Goal: Obtain resource: Download file/media

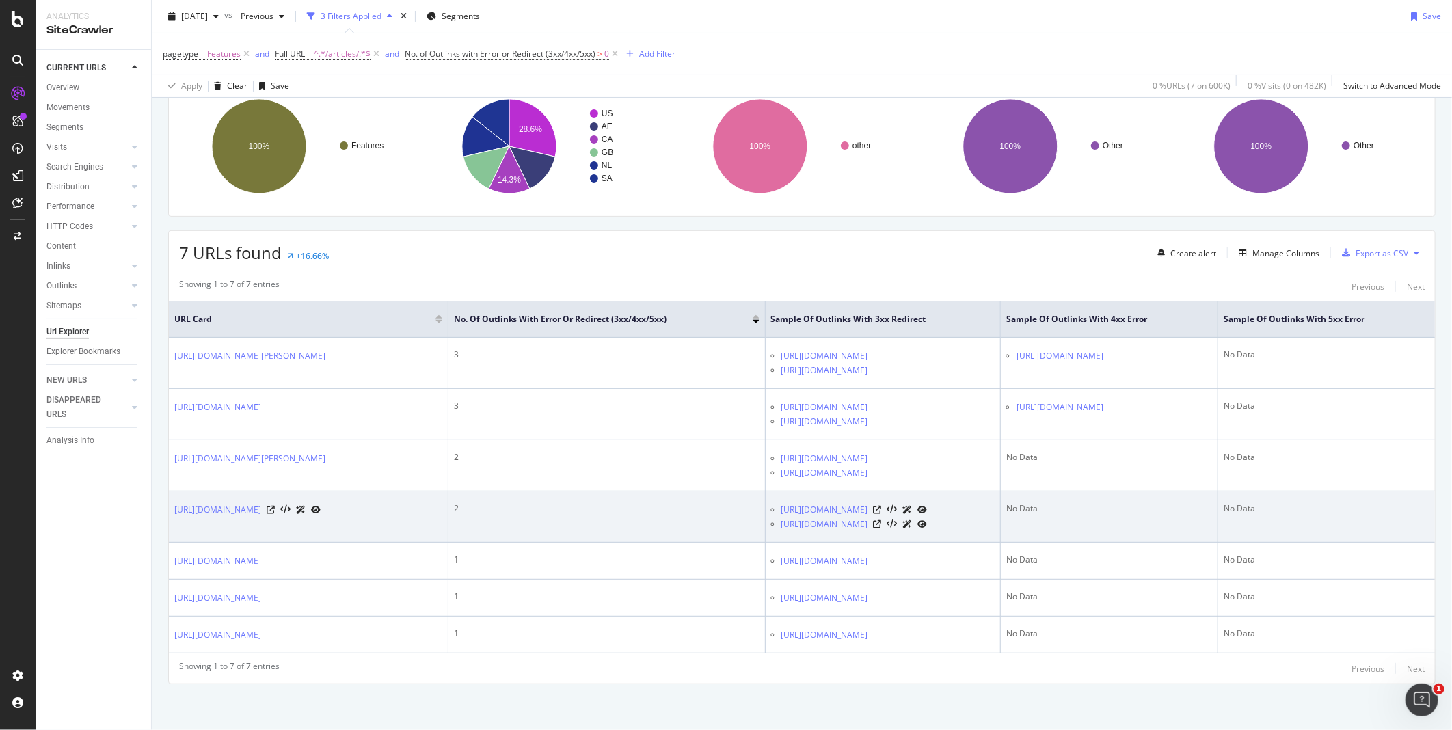
scroll to position [165, 0]
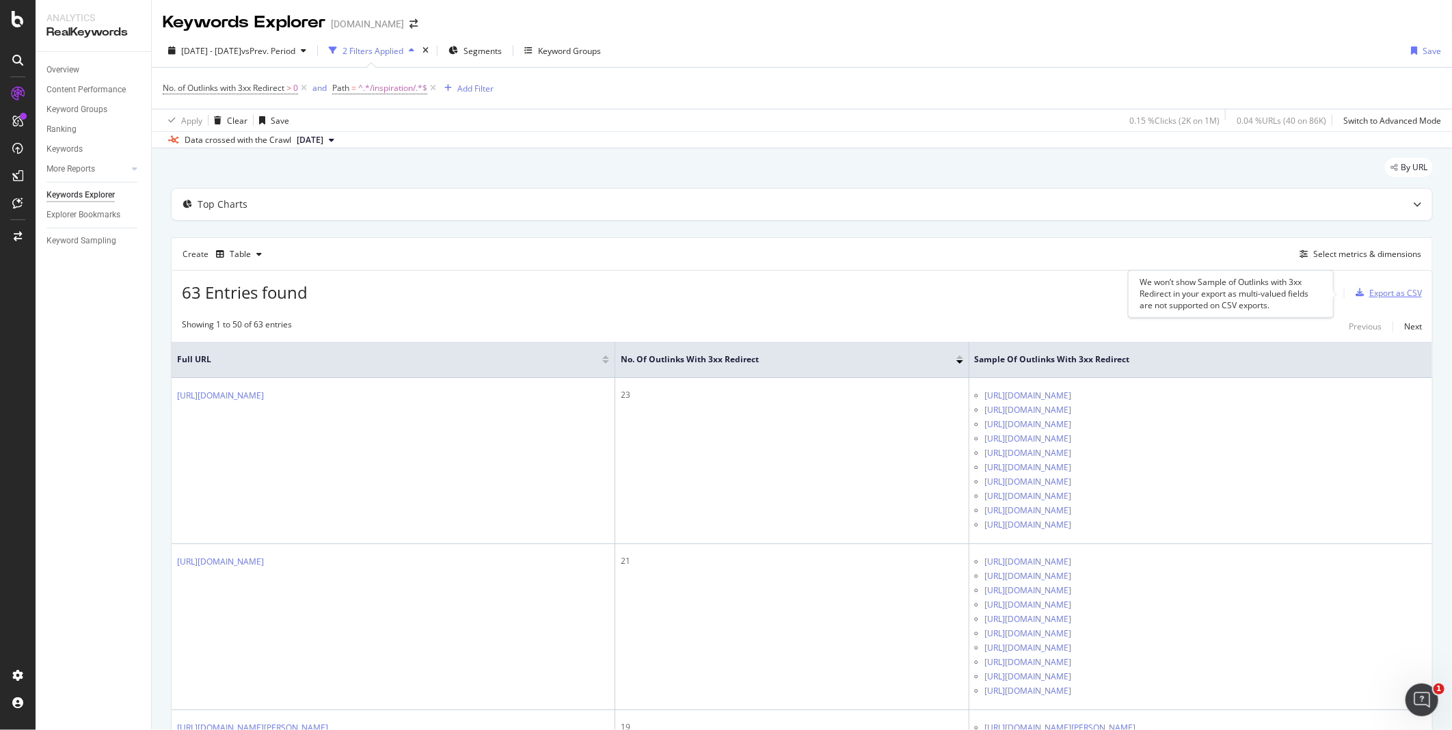
click at [1373, 295] on div "Export as CSV" at bounding box center [1395, 293] width 53 height 12
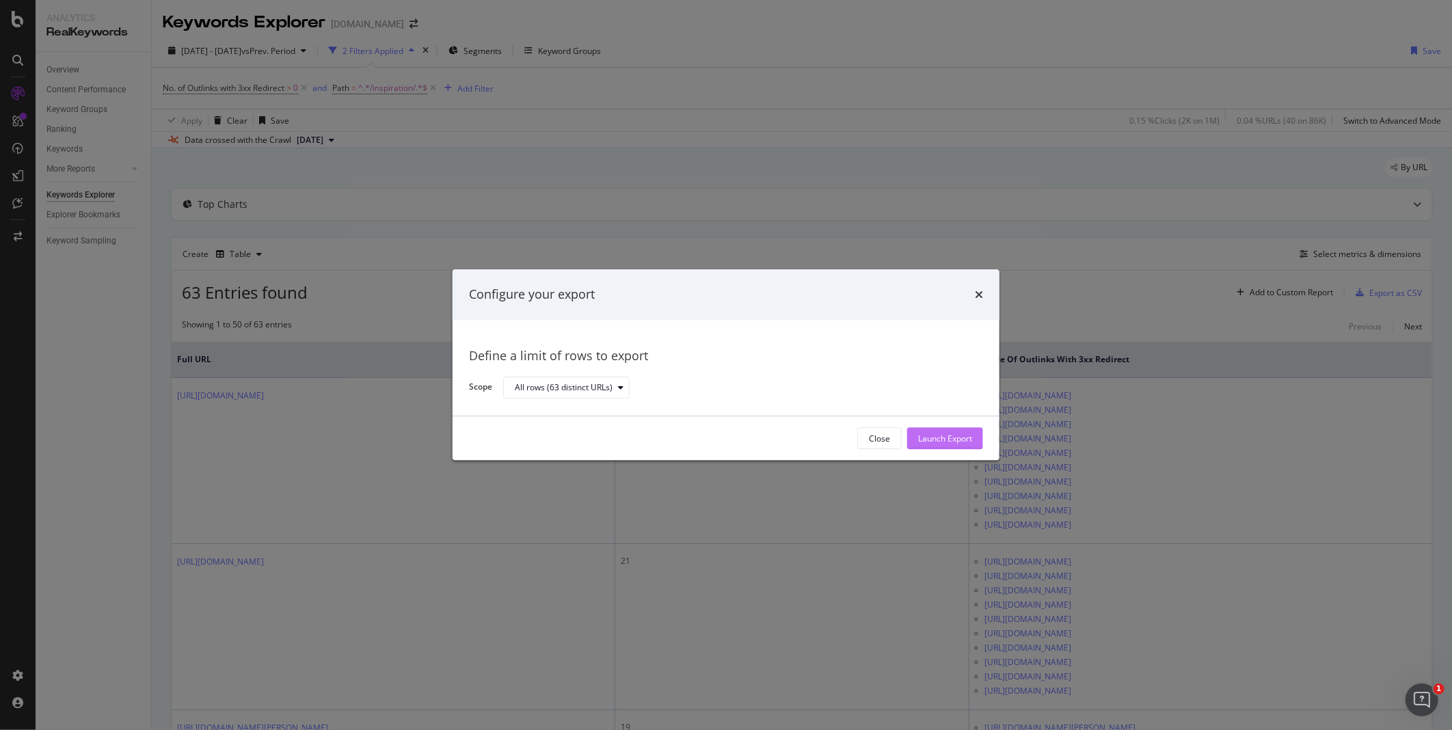
click at [936, 442] on div "Launch Export" at bounding box center [945, 439] width 54 height 12
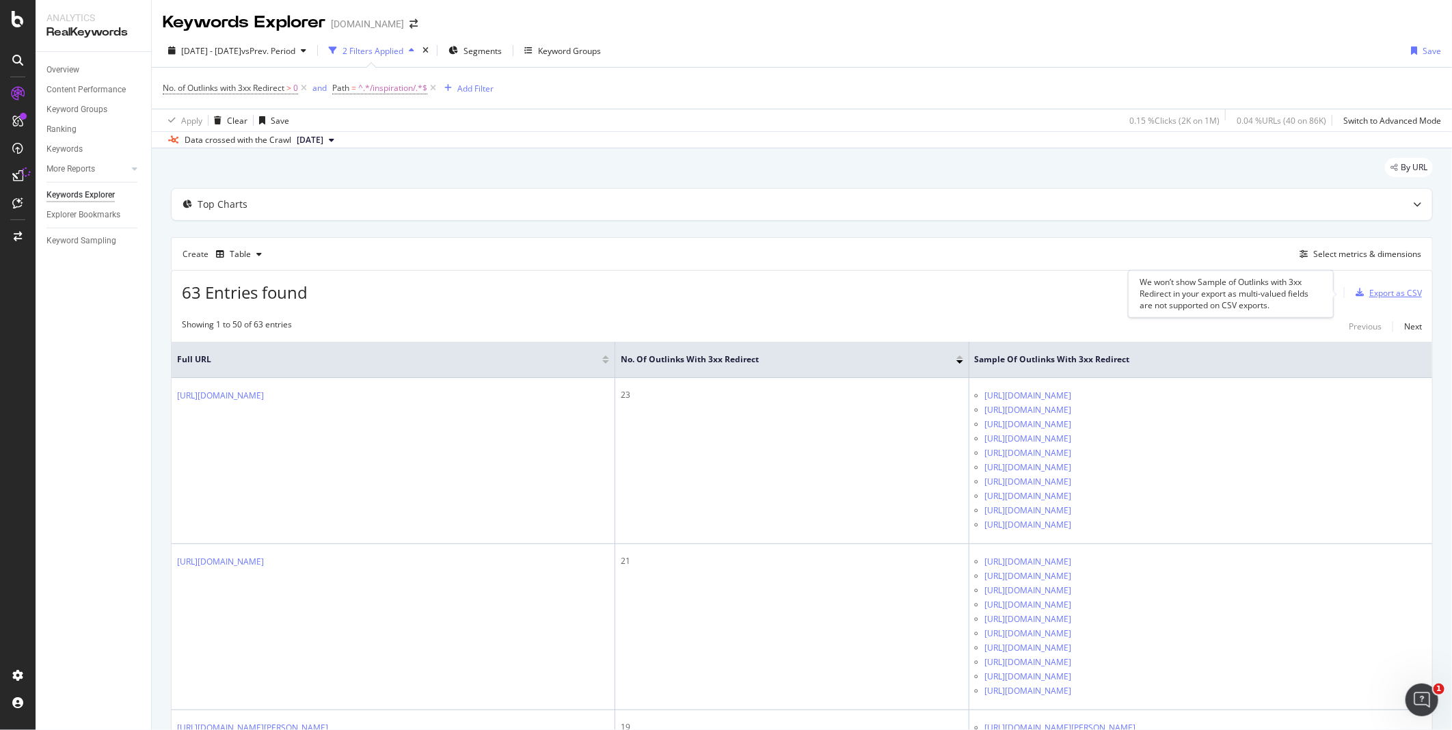
click at [1369, 291] on div "Export as CSV" at bounding box center [1395, 293] width 53 height 12
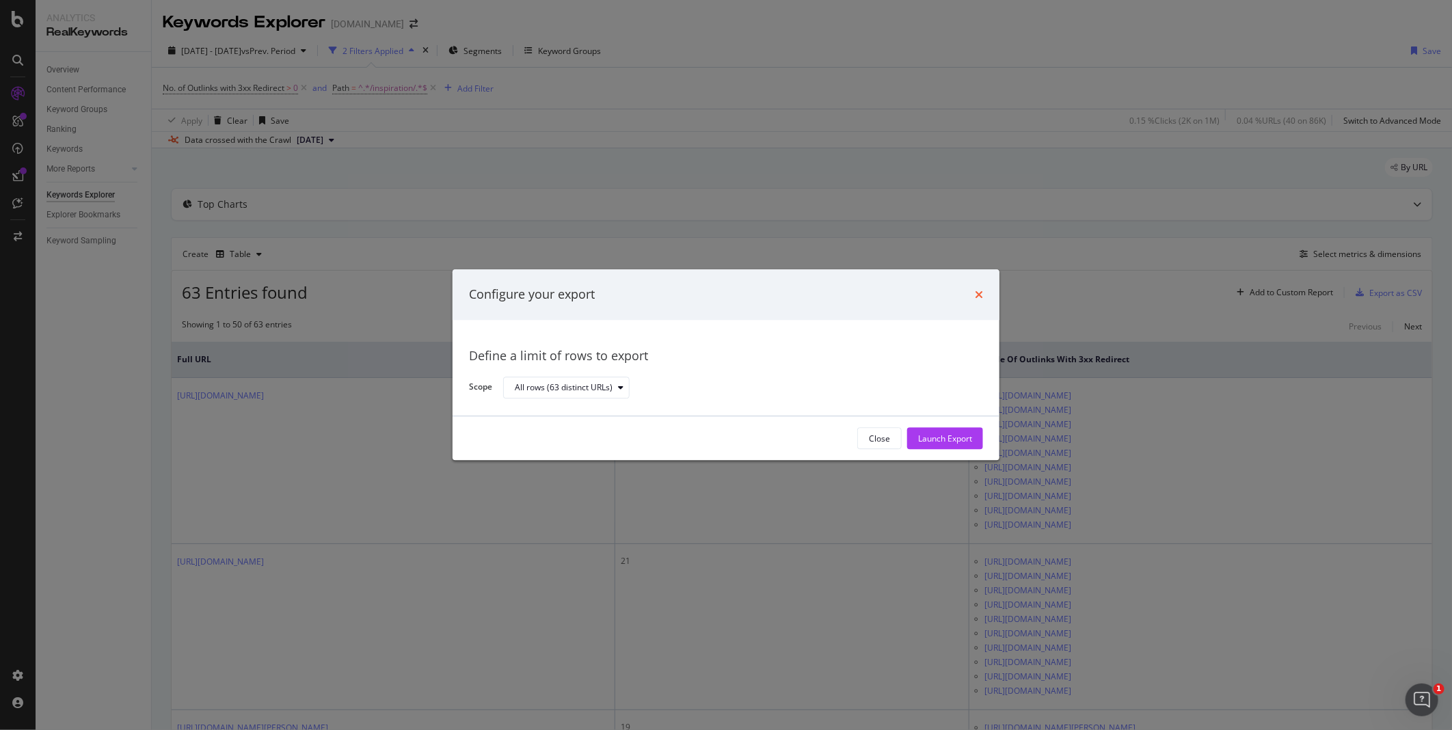
click at [982, 294] on icon "times" at bounding box center [979, 294] width 8 height 11
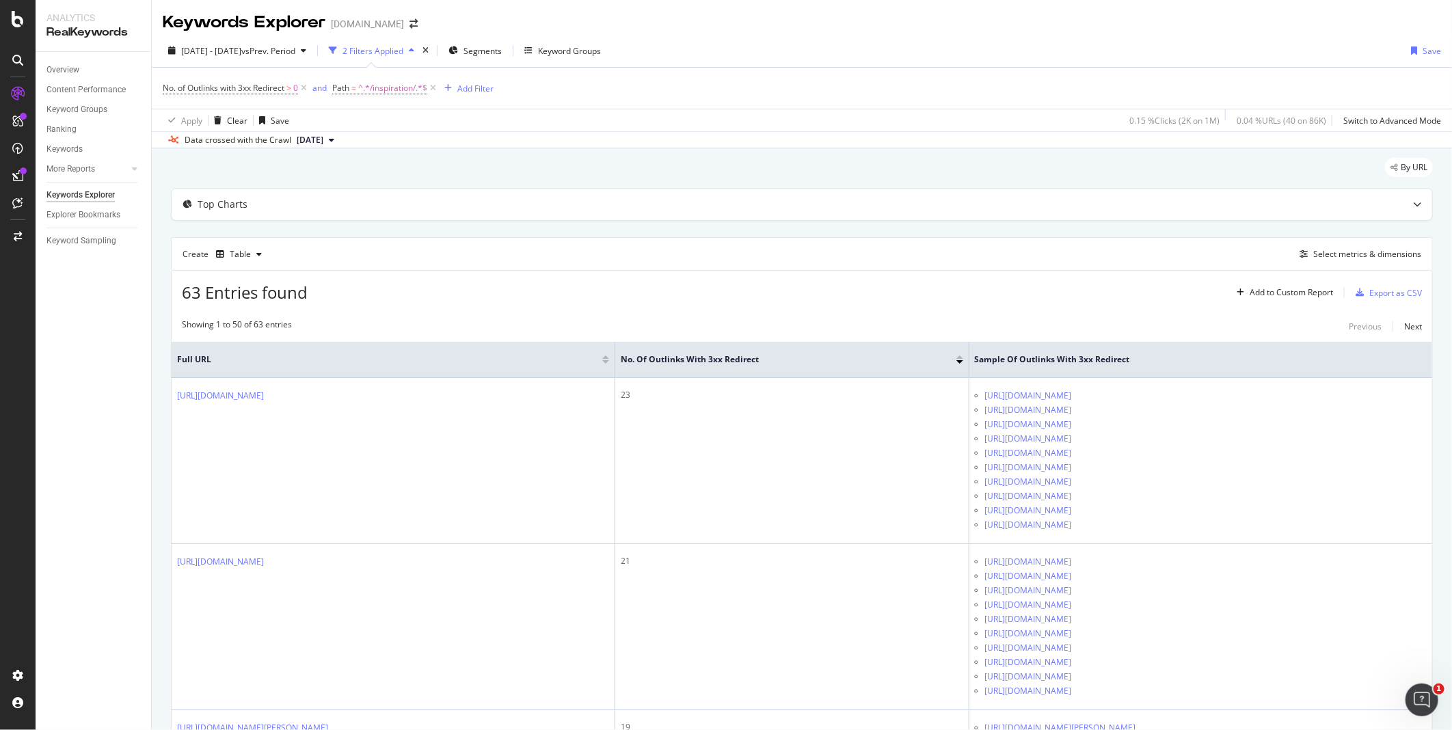
click at [1053, 85] on div "No. of Outlinks with 3xx Redirect > 0 and Path = ^.*/inspiration/.*$ Add Filter" at bounding box center [802, 88] width 1278 height 41
drag, startPoint x: 1358, startPoint y: 293, endPoint x: 1287, endPoint y: 213, distance: 107.0
click at [1287, 213] on div "Top Charts" at bounding box center [802, 204] width 1260 height 31
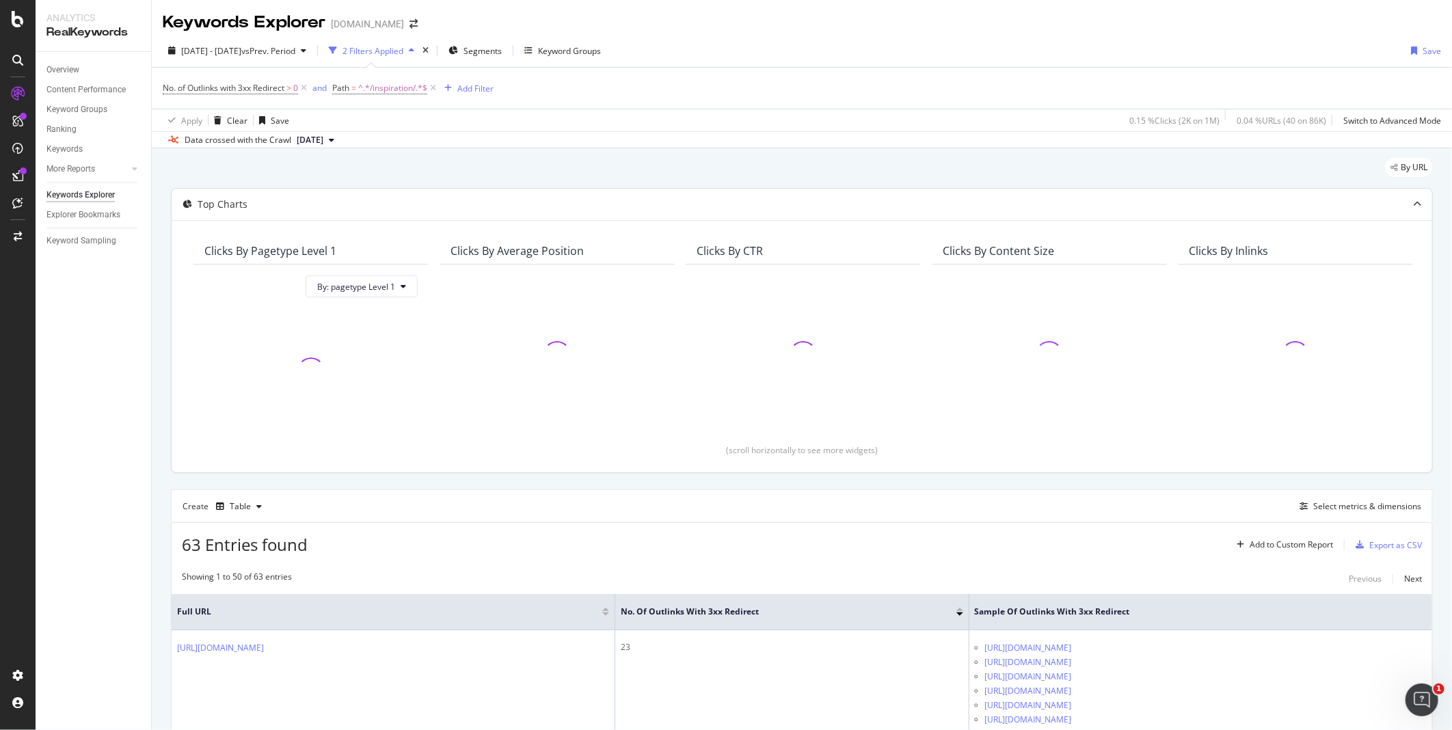
click at [1412, 200] on div at bounding box center [1417, 204] width 30 height 31
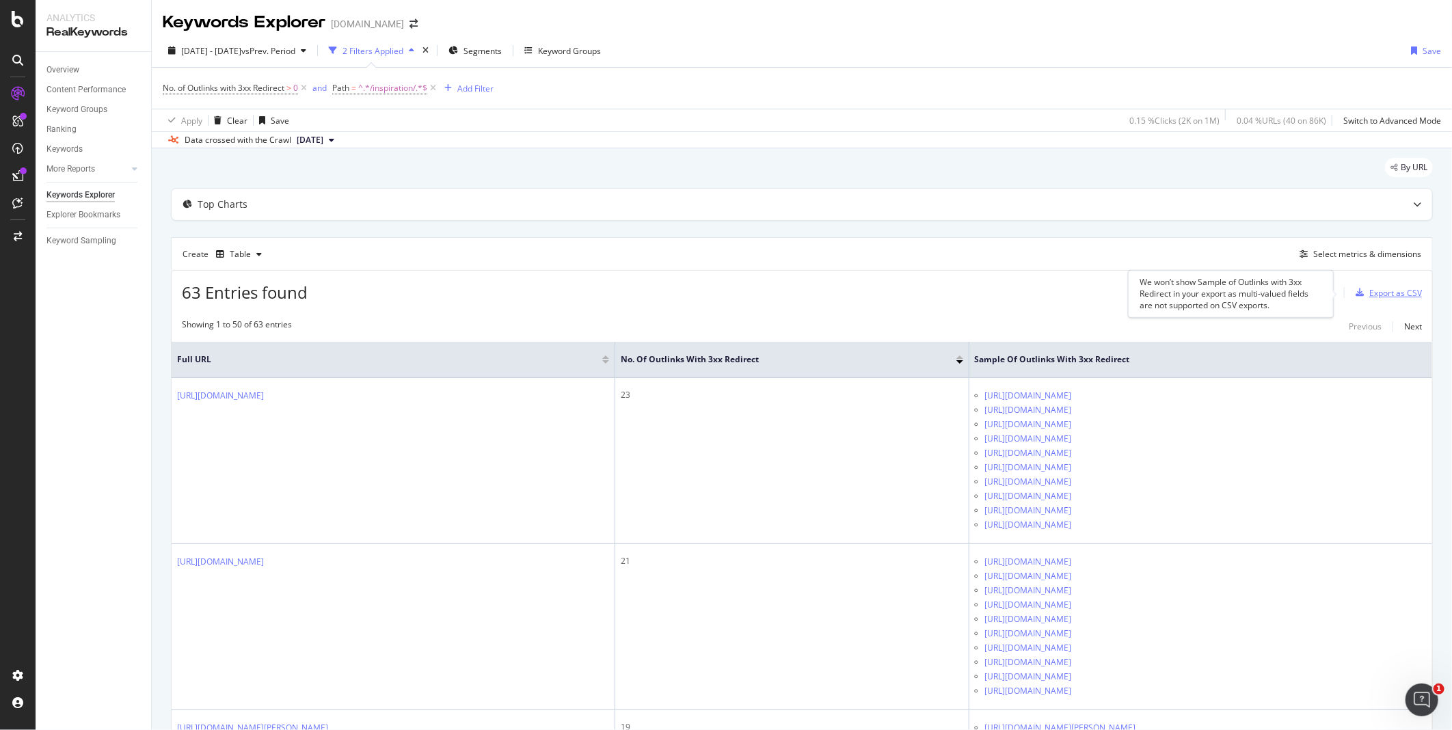
click at [1369, 296] on div "Export as CSV" at bounding box center [1395, 293] width 53 height 12
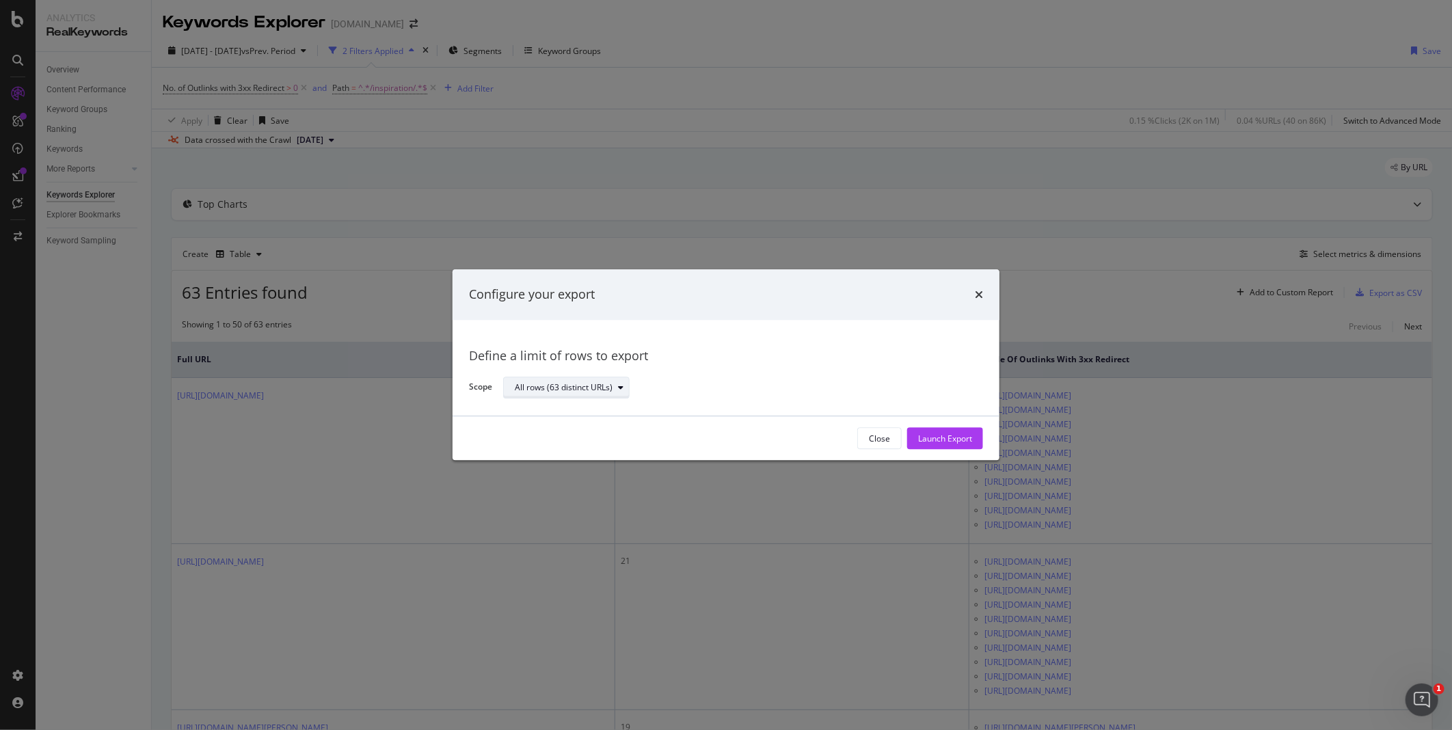
click at [613, 390] on div "modal" at bounding box center [620, 387] width 16 height 8
click at [723, 363] on div "Define a limit of rows to export" at bounding box center [726, 356] width 514 height 18
click at [876, 442] on div "Close" at bounding box center [879, 439] width 21 height 12
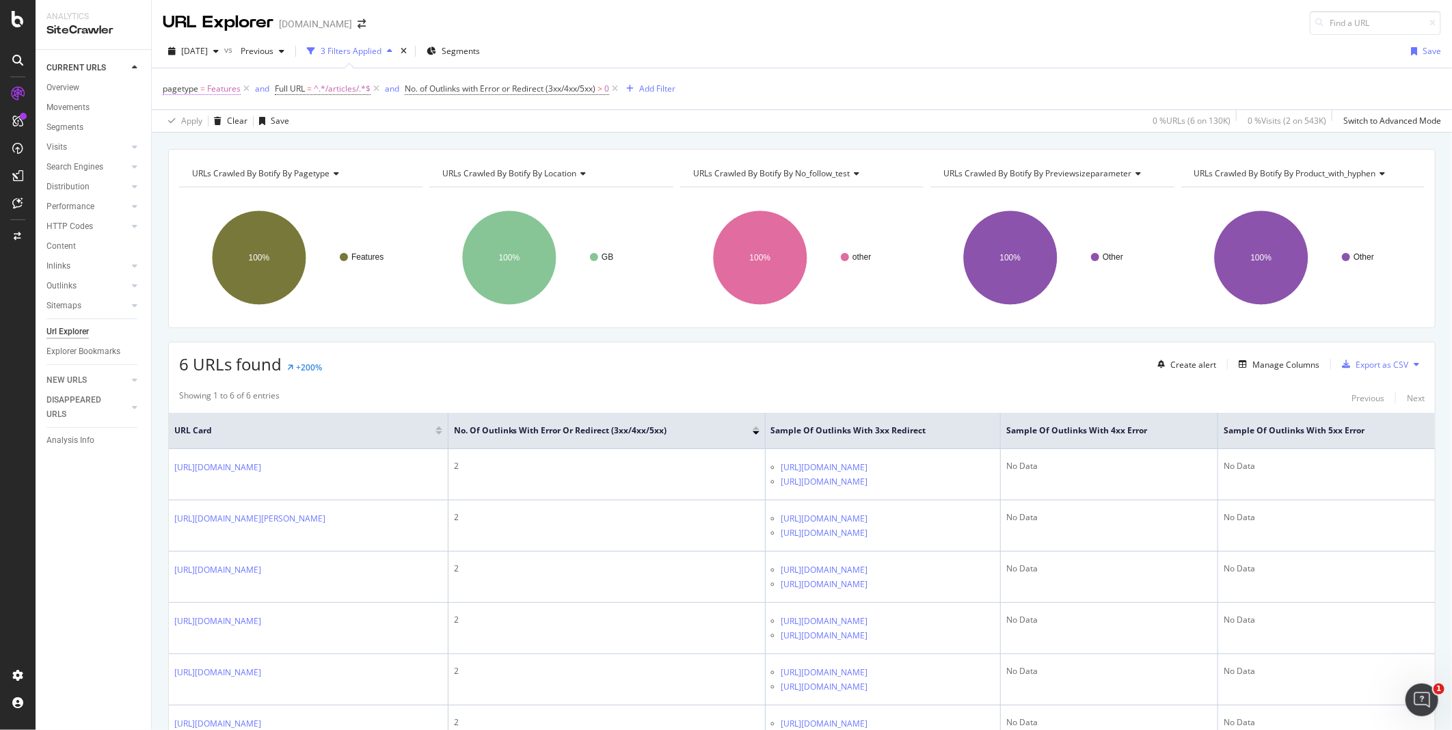
click at [222, 90] on span "Features" at bounding box center [223, 88] width 33 height 19
click at [211, 170] on icon at bounding box center [214, 169] width 10 height 8
click at [359, 134] on div "URLs Crawled By Botify By pagetype Chart (by Value) Table Expand Export as CSV …" at bounding box center [802, 149] width 1300 height 33
click at [342, 91] on span "^.*/articles/.*$" at bounding box center [342, 88] width 57 height 19
click at [319, 144] on input "/articles/" at bounding box center [350, 146] width 129 height 22
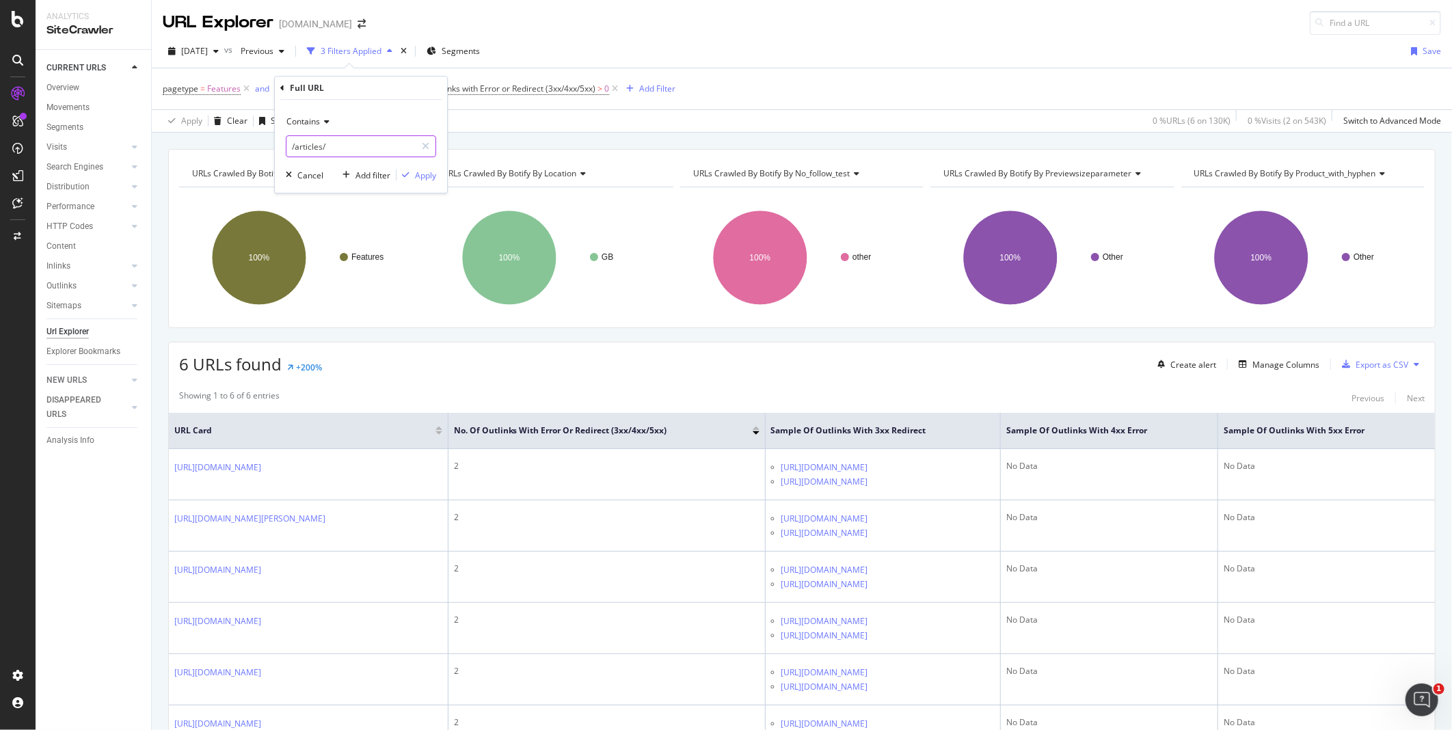
click at [319, 144] on input "/articles/" at bounding box center [350, 146] width 129 height 22
click at [323, 146] on input "/articles/" at bounding box center [350, 146] width 129 height 22
click at [310, 147] on input "/insperation/" at bounding box center [350, 146] width 129 height 22
type input "/inspiration/"
click at [431, 176] on div "Apply" at bounding box center [425, 176] width 21 height 12
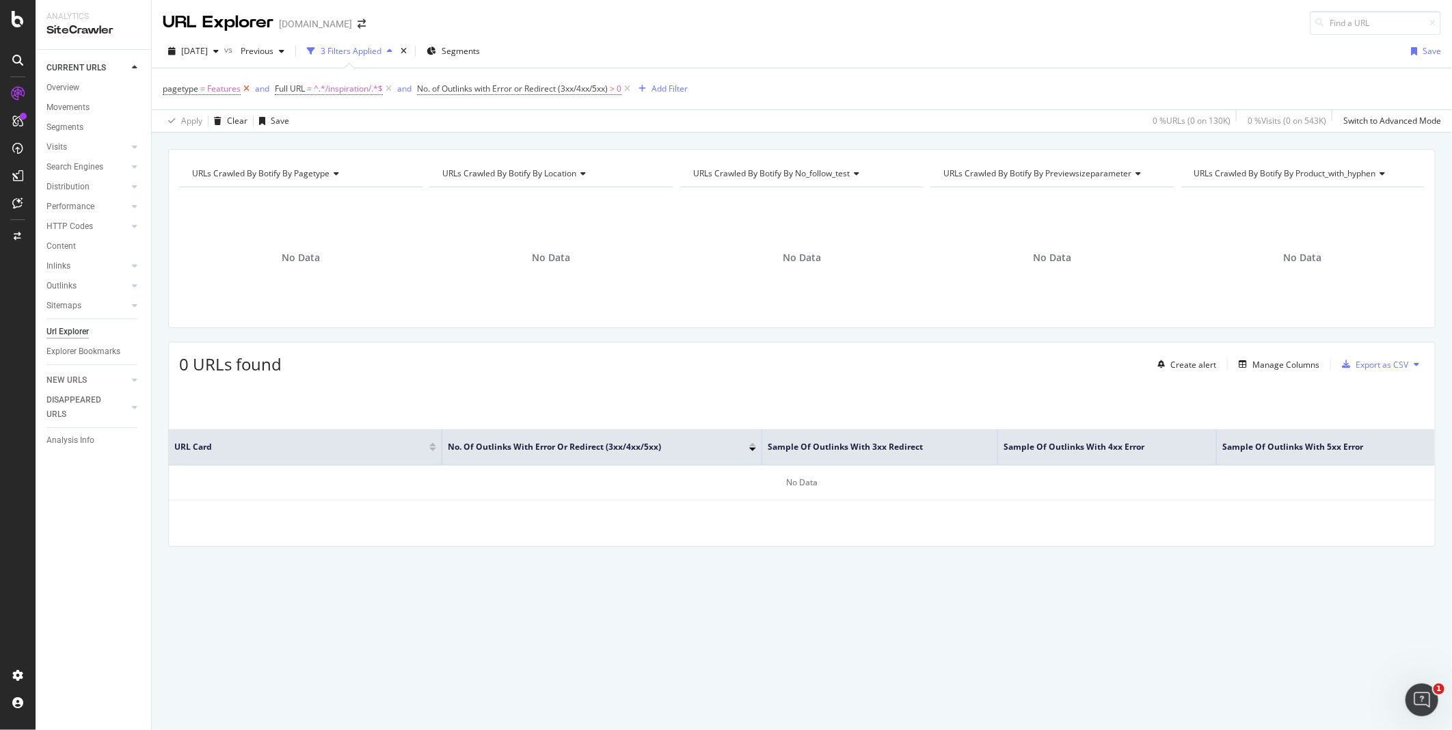
click at [245, 91] on icon at bounding box center [247, 89] width 12 height 14
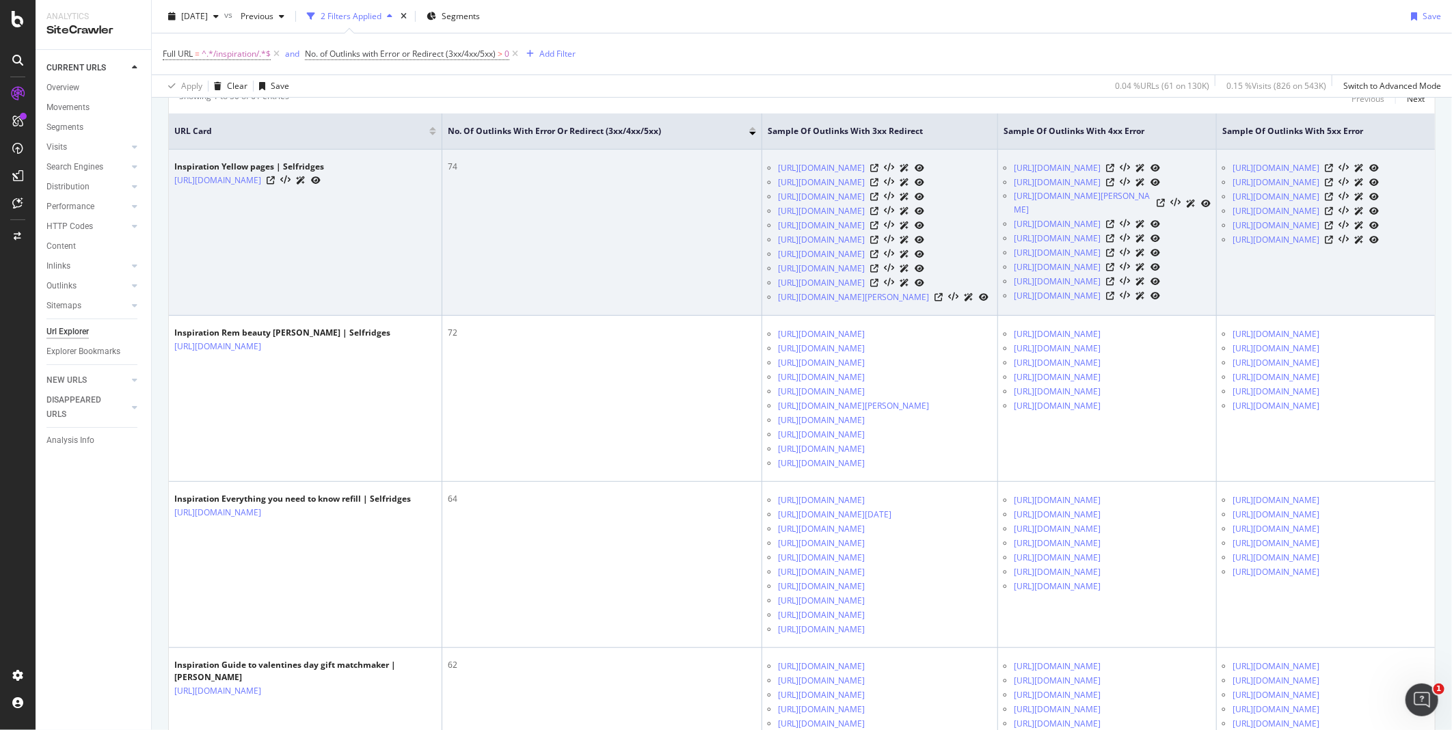
scroll to position [301, 0]
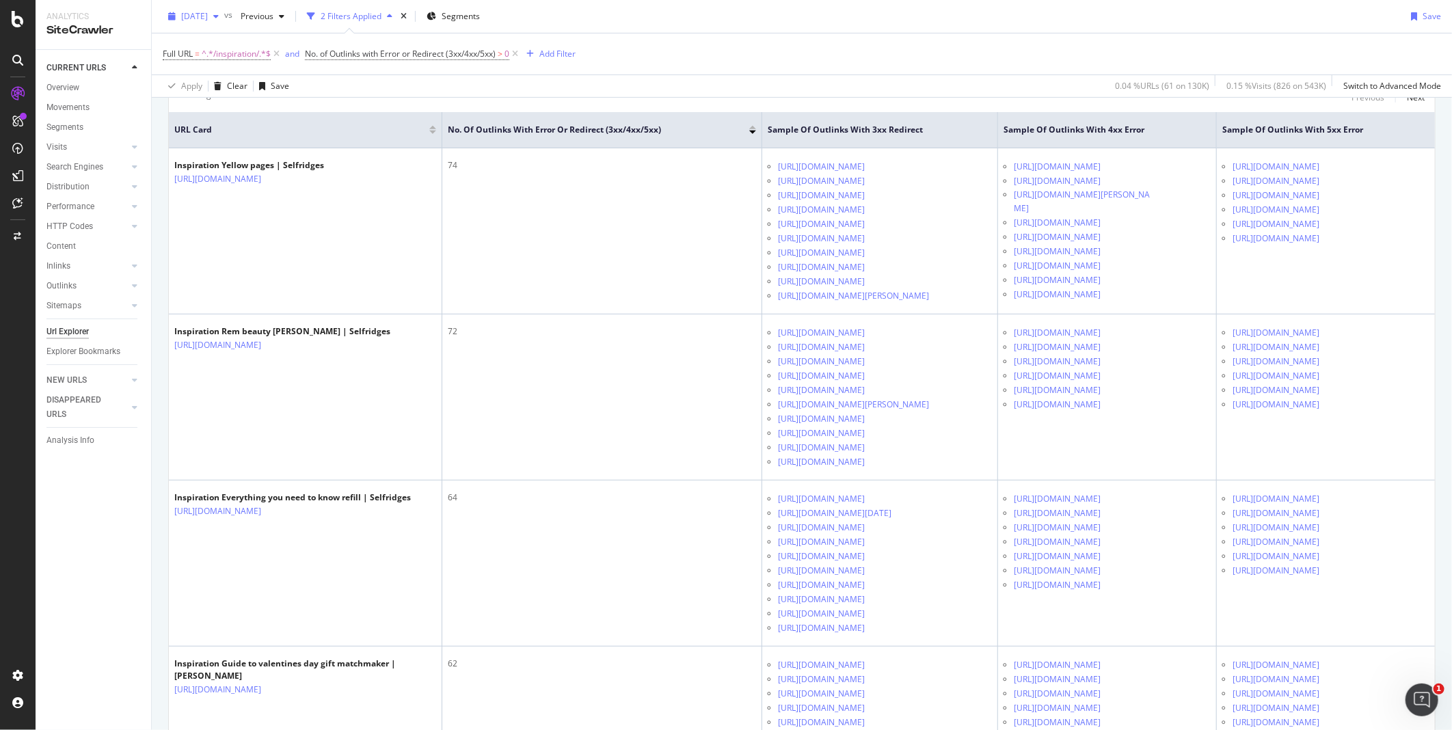
click at [224, 23] on div "2025 Aug. 25th" at bounding box center [194, 16] width 62 height 21
click at [234, 69] on div "[DATE]" at bounding box center [219, 65] width 73 height 12
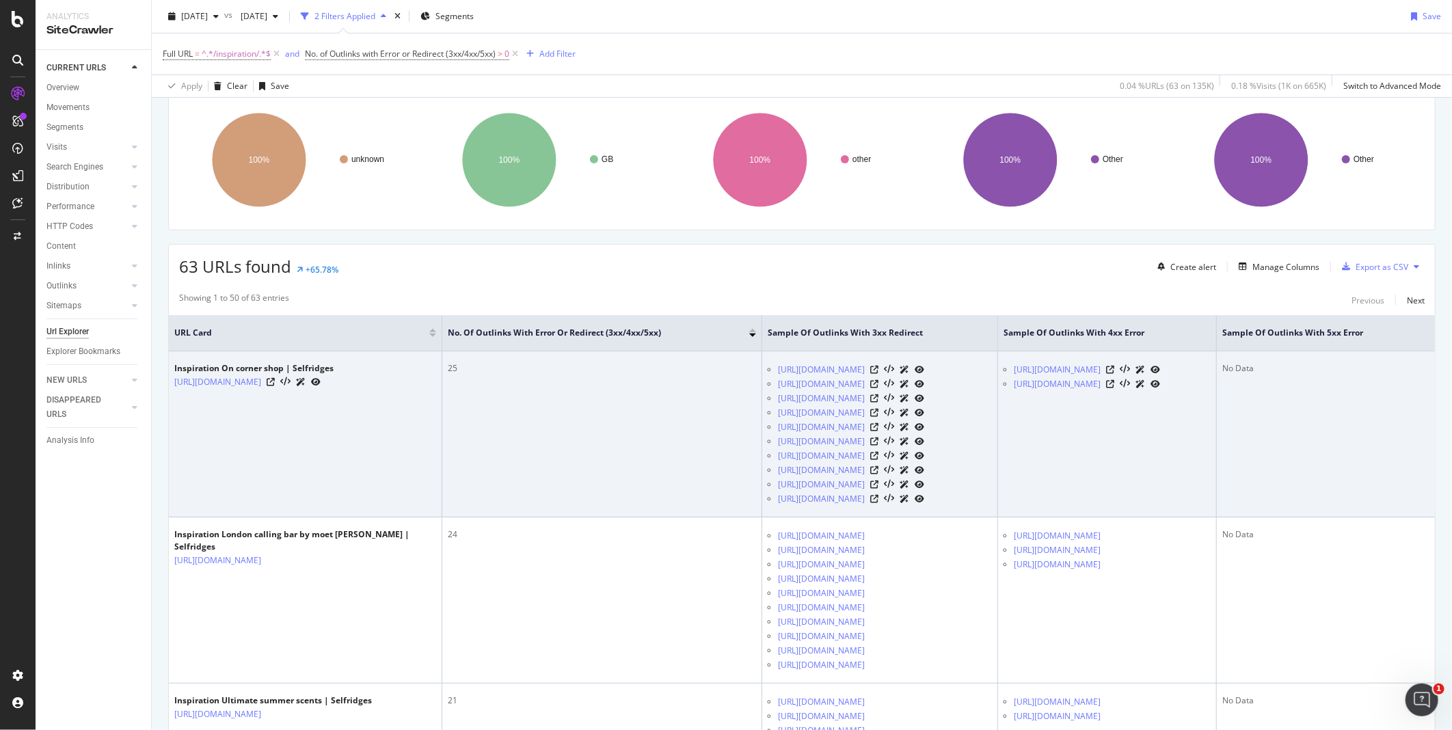
scroll to position [97, 0]
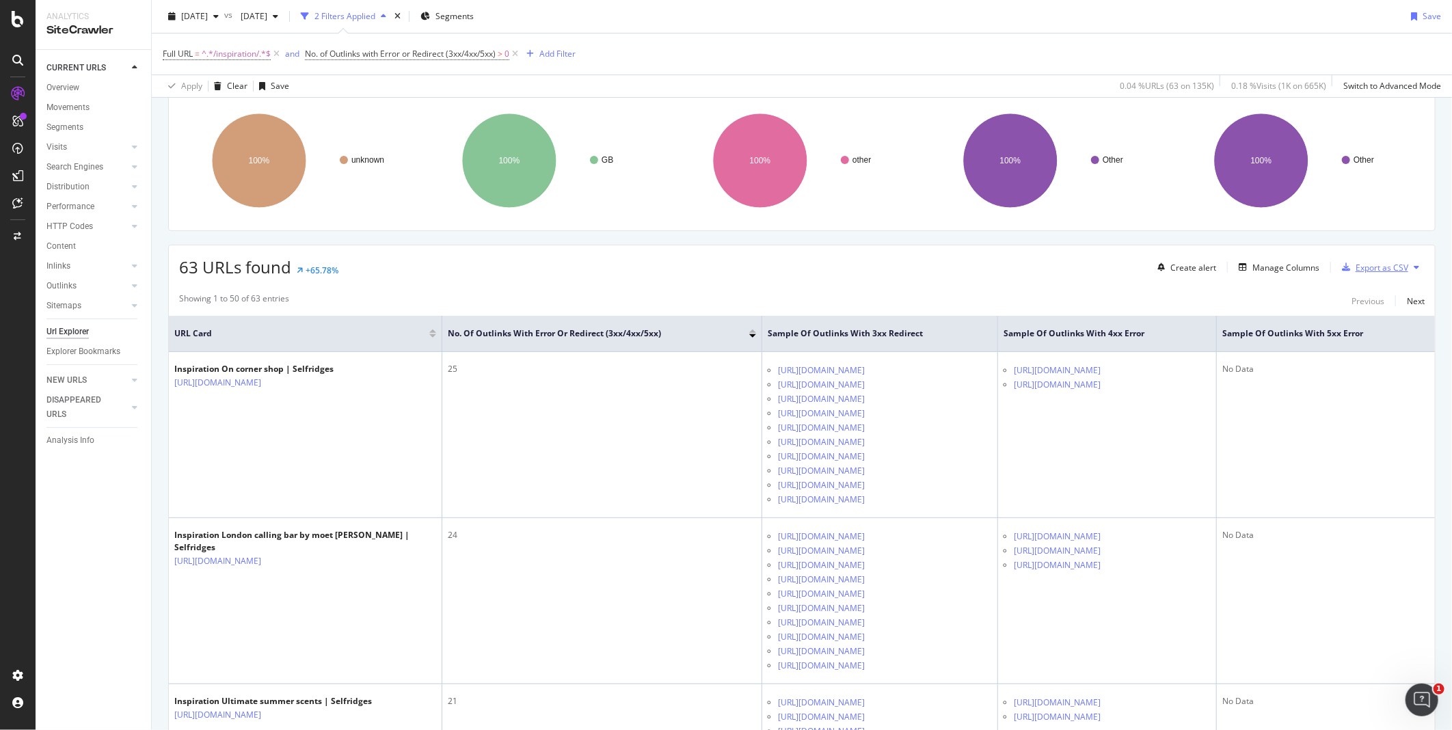
click at [1358, 271] on div "Export as CSV" at bounding box center [1382, 268] width 53 height 12
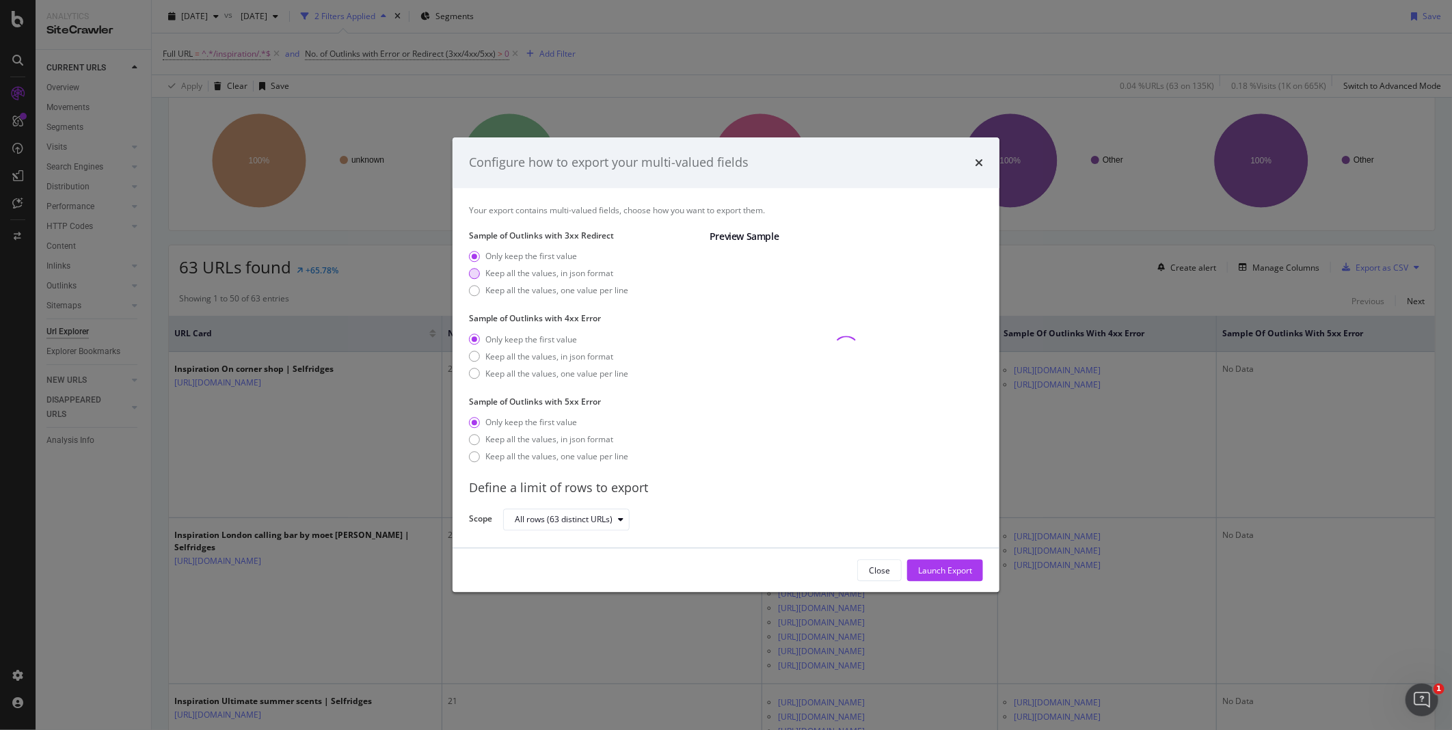
click at [476, 272] on div "Keep all the values, in json format" at bounding box center [474, 273] width 11 height 11
click at [474, 354] on div "Keep all the values, in json format" at bounding box center [474, 356] width 11 height 11
click at [475, 441] on div "Keep all the values, in json format" at bounding box center [474, 439] width 11 height 11
click at [472, 289] on div "modal" at bounding box center [474, 290] width 11 height 11
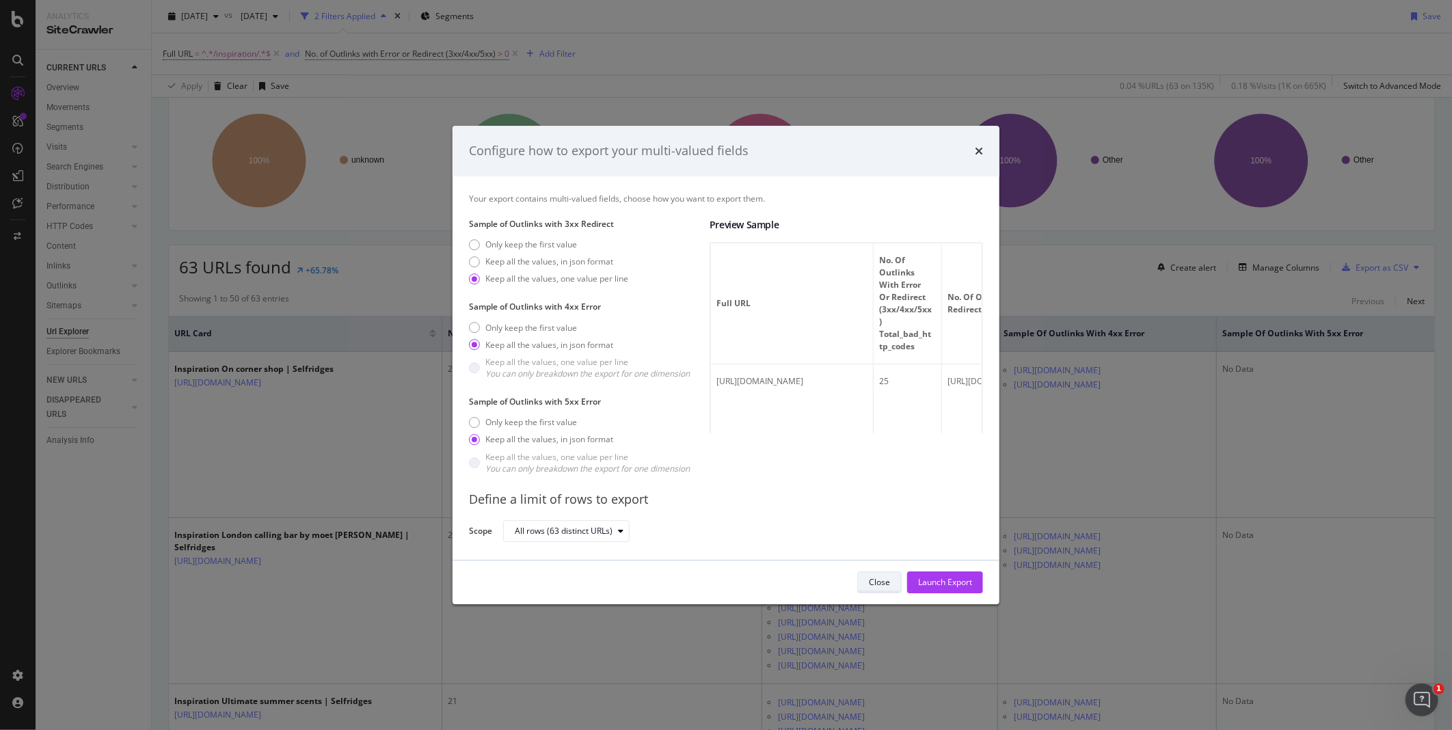
click at [885, 586] on div "Close" at bounding box center [879, 582] width 21 height 12
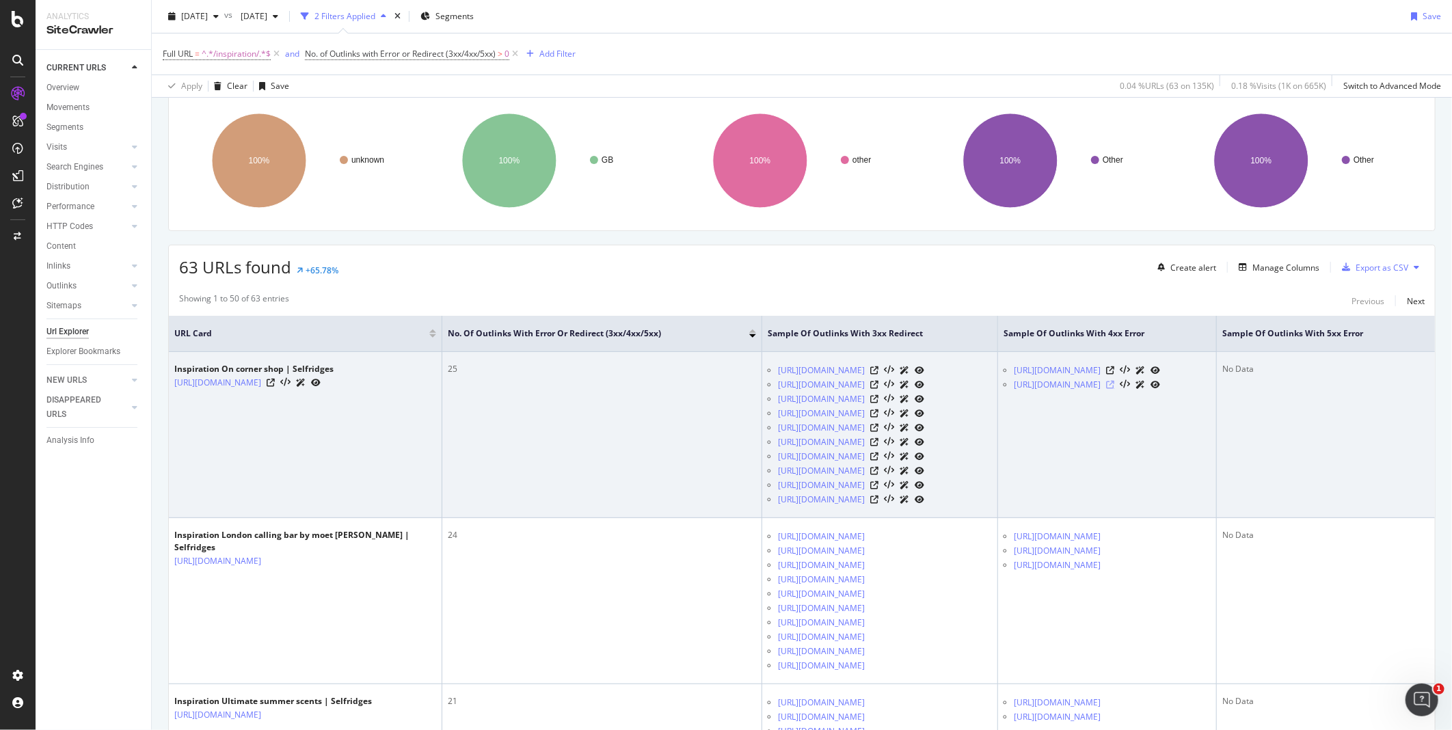
click at [1114, 389] on icon at bounding box center [1110, 385] width 8 height 8
click at [1114, 375] on icon at bounding box center [1110, 370] width 8 height 8
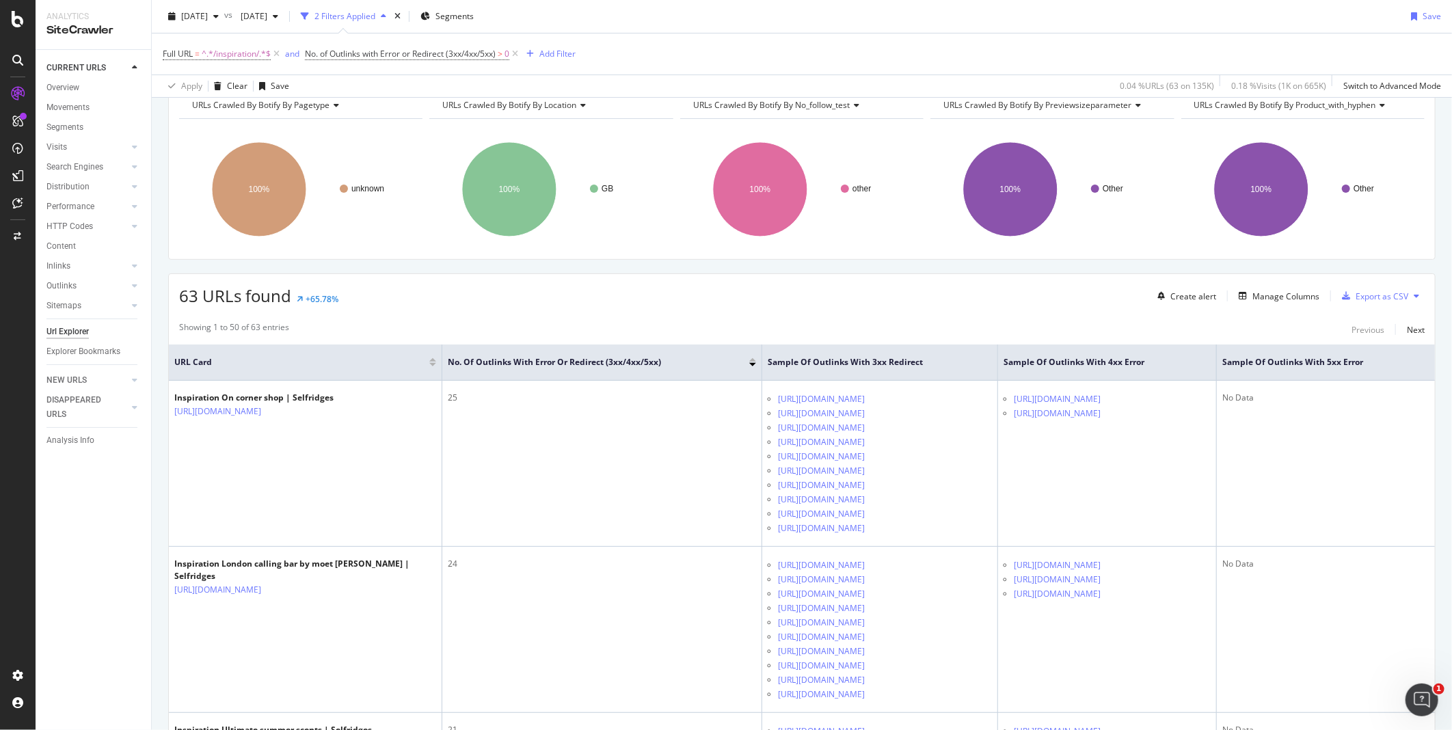
scroll to position [67, 0]
click at [1356, 293] on div "Export as CSV" at bounding box center [1382, 298] width 53 height 12
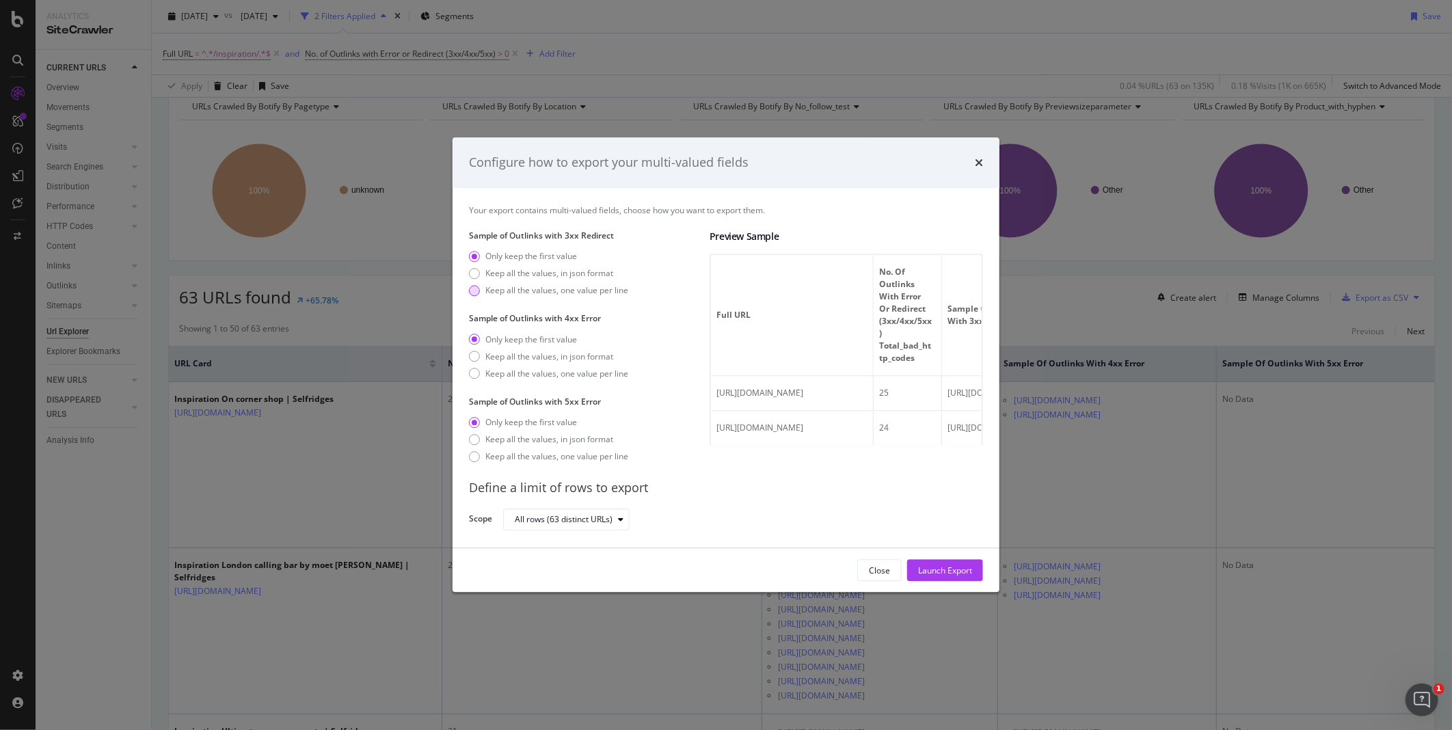
click at [478, 290] on div "modal" at bounding box center [474, 290] width 11 height 11
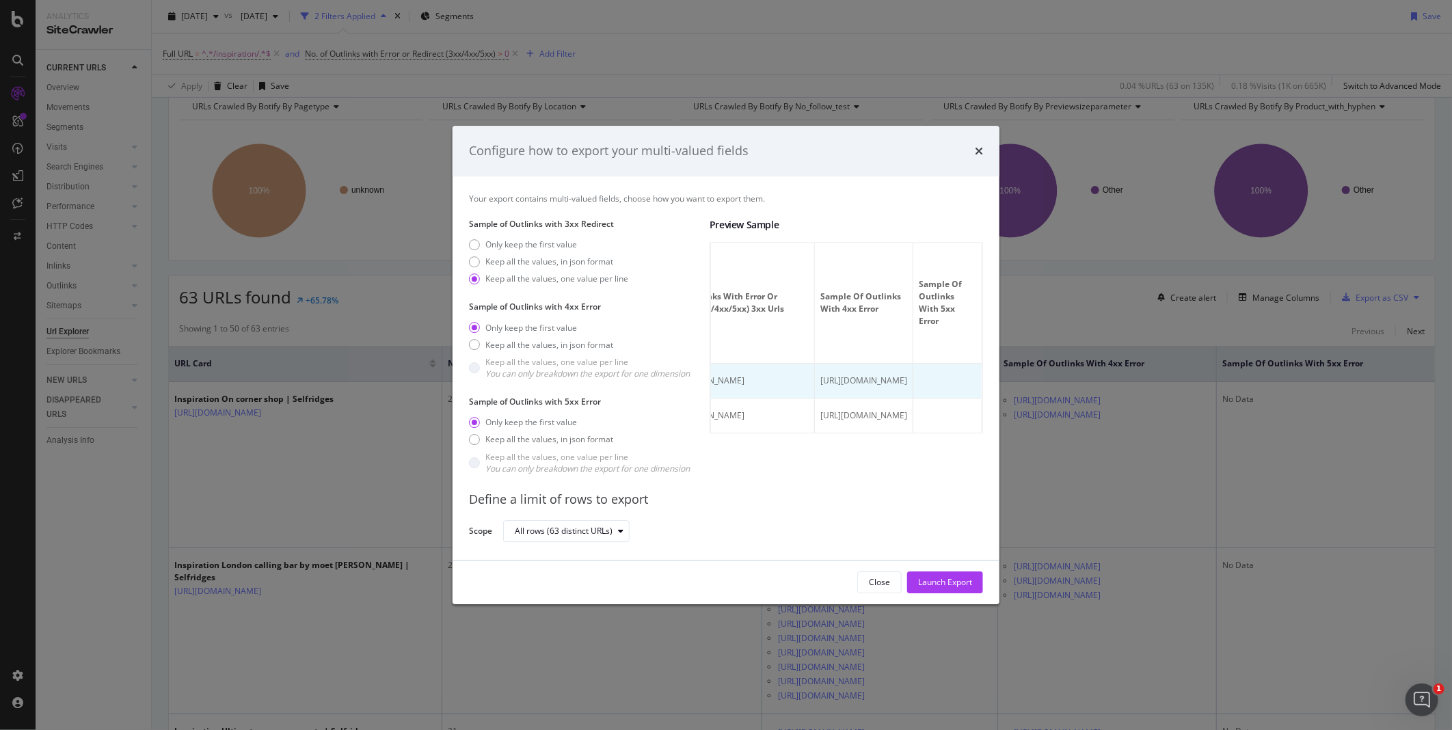
scroll to position [0, 346]
click at [479, 262] on div "Keep all the values, in json format" at bounding box center [474, 261] width 11 height 11
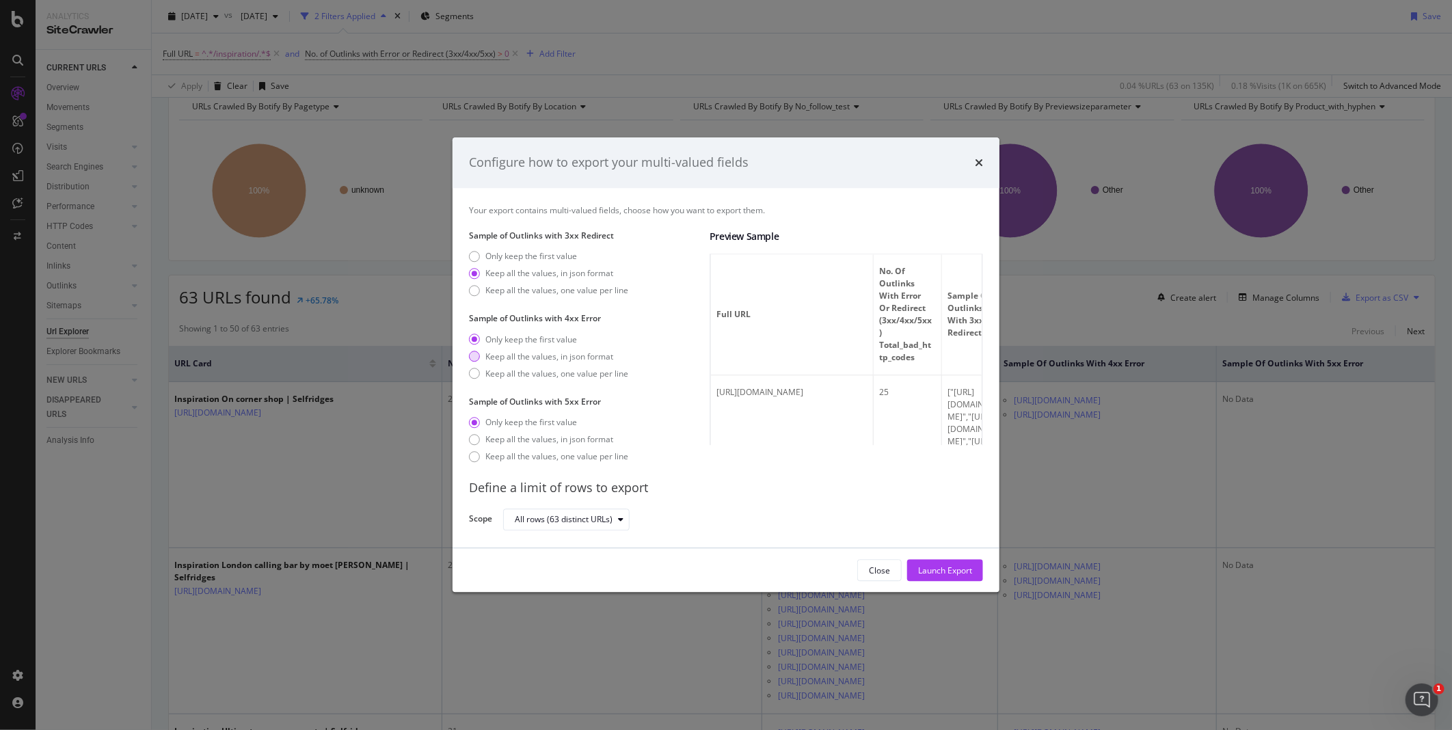
click at [480, 355] on div "Keep all the values, in json format" at bounding box center [548, 357] width 159 height 12
click at [479, 438] on div "Keep all the values, in json format" at bounding box center [474, 439] width 11 height 11
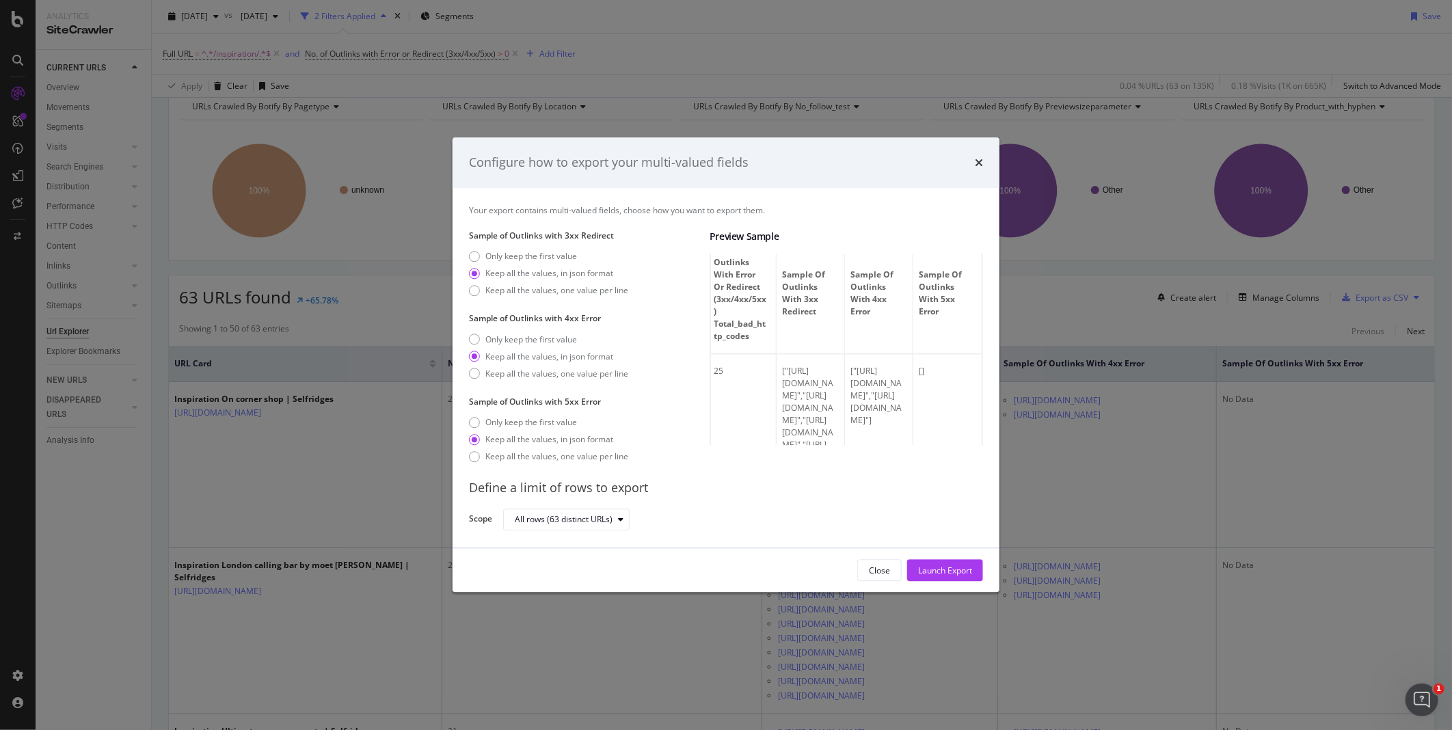
scroll to position [9, 0]
click at [926, 572] on div "Launch Export" at bounding box center [945, 571] width 54 height 12
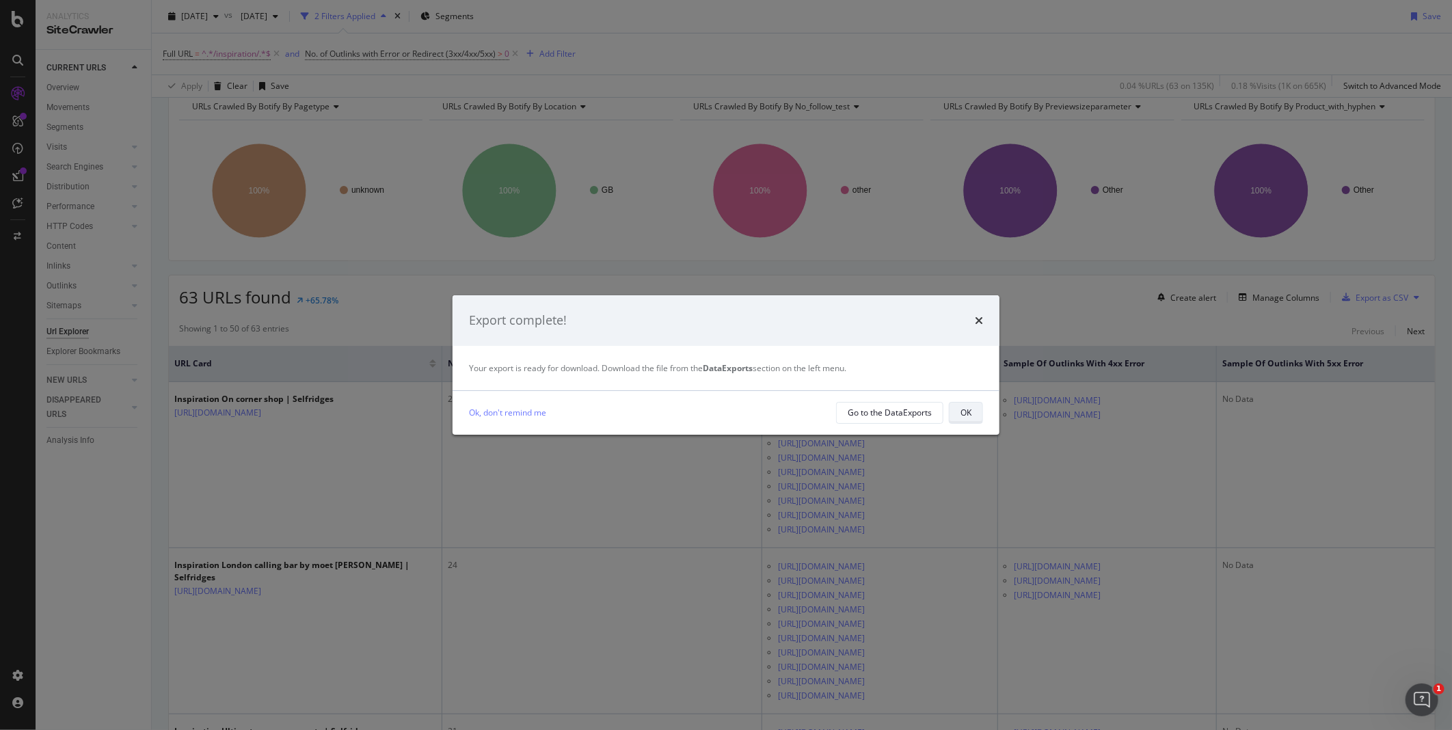
click at [969, 405] on div "OK" at bounding box center [965, 412] width 11 height 19
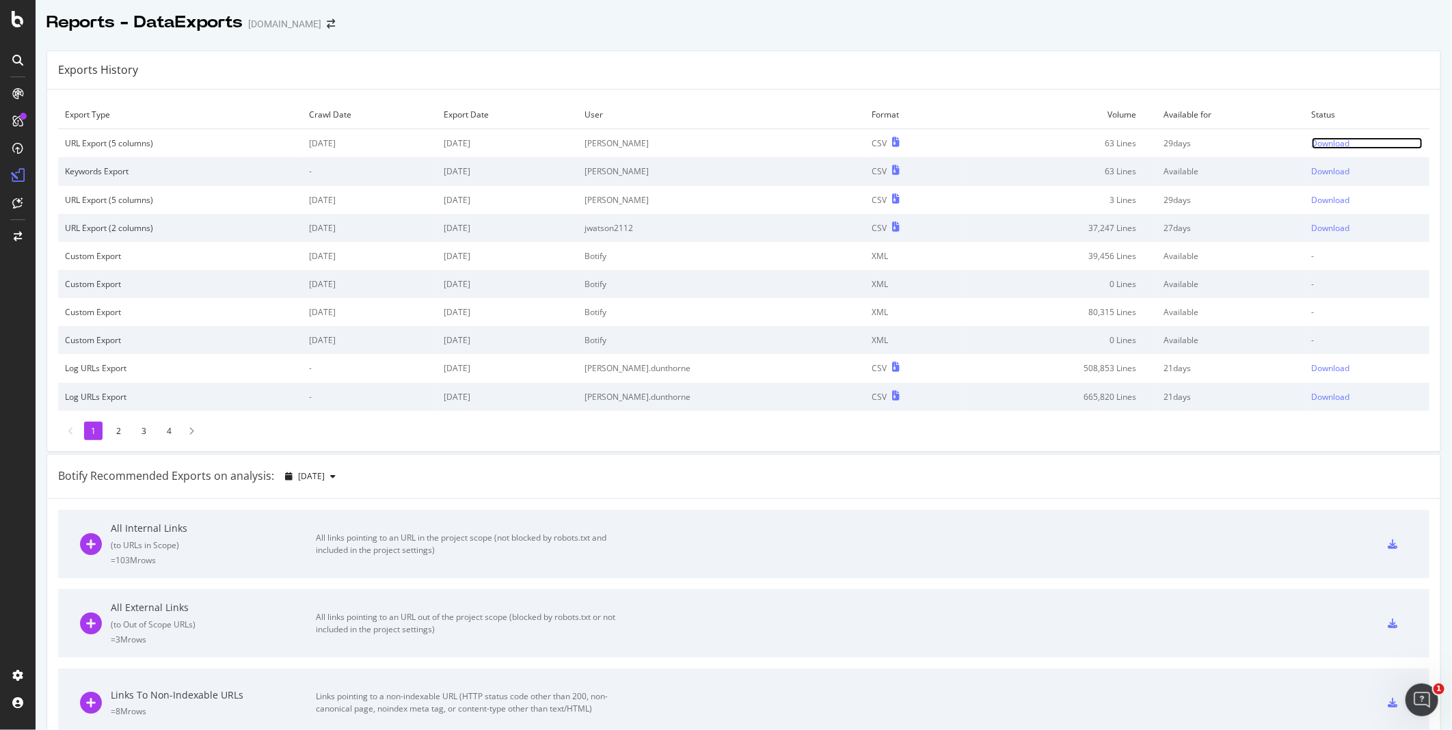
click at [1312, 147] on div "Download" at bounding box center [1331, 143] width 38 height 12
